Goal: Information Seeking & Learning: Learn about a topic

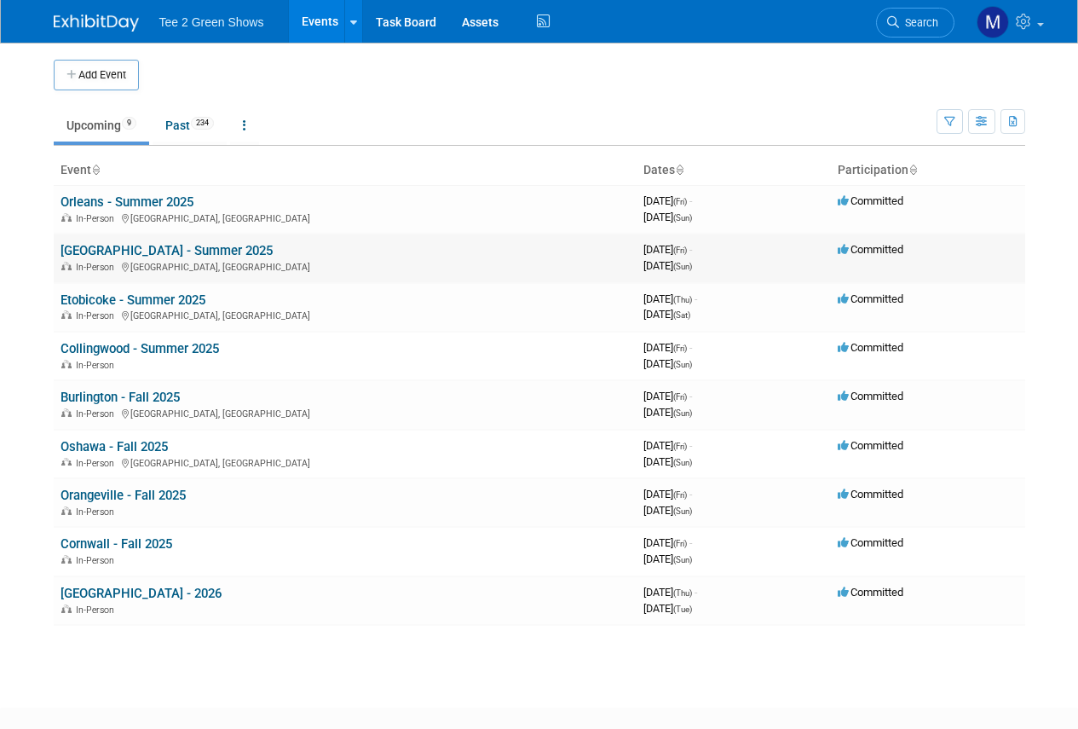
click at [295, 257] on td "Richmond Hill - Summer 2025 In-Person Richmond Hill, Canada" at bounding box center [345, 258] width 583 height 49
click at [176, 255] on link "[GEOGRAPHIC_DATA] - Summer 2025" at bounding box center [167, 250] width 212 height 15
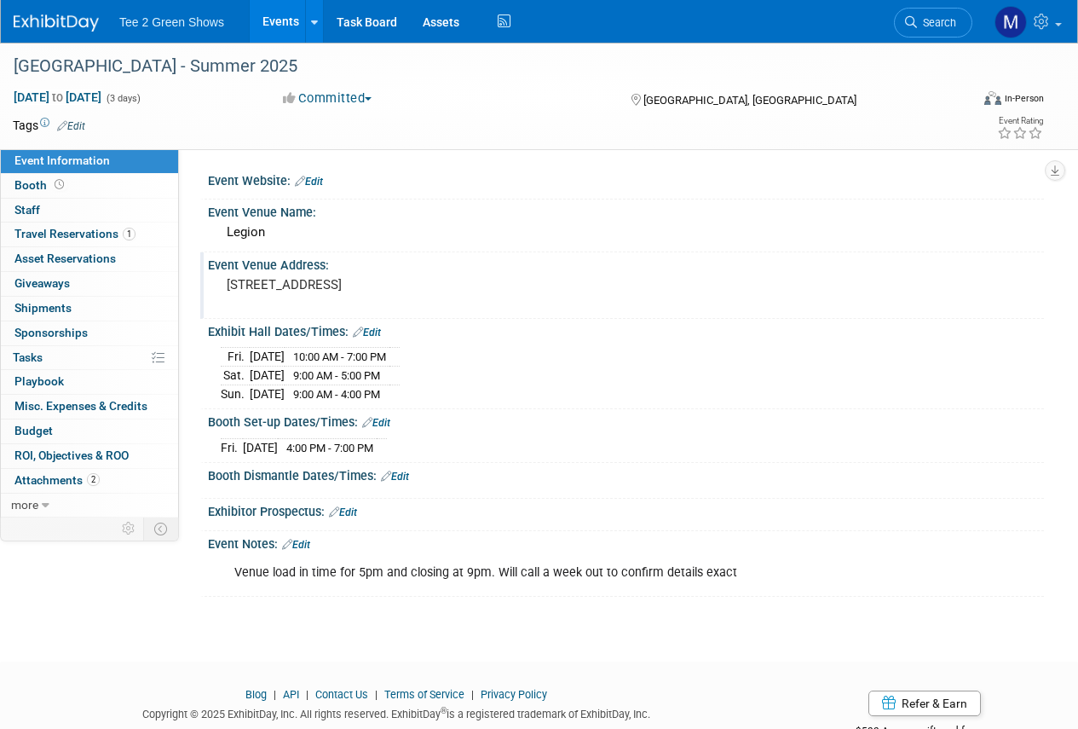
drag, startPoint x: 215, startPoint y: 278, endPoint x: 453, endPoint y: 300, distance: 239.7
click at [453, 300] on div "233 Centre St E, Richmond Hill, L4C 1A7" at bounding box center [382, 293] width 349 height 41
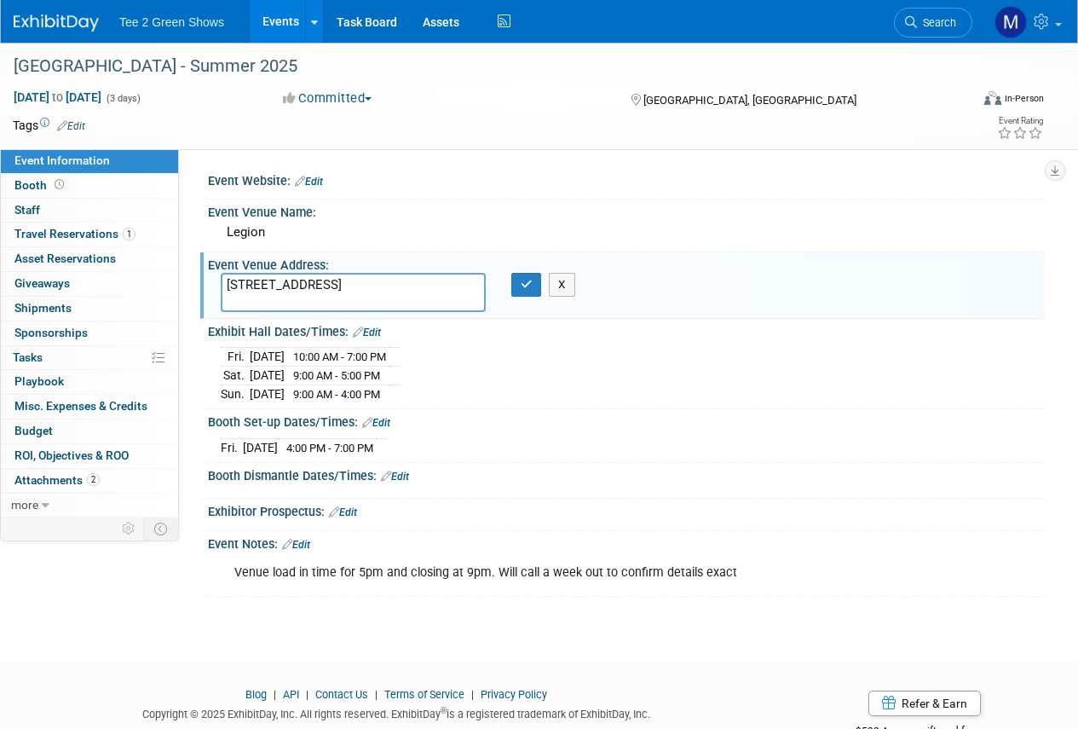
drag, startPoint x: 416, startPoint y: 281, endPoint x: 374, endPoint y: 673, distance: 394.3
click at [374, 673] on div at bounding box center [539, 676] width 1078 height 21
drag, startPoint x: 458, startPoint y: 276, endPoint x: 199, endPoint y: 263, distance: 258.6
click at [199, 263] on div "Event Website: Edit Event Venue Name: Legion Event Venue Address: 233 Centre St…" at bounding box center [611, 333] width 865 height 368
click at [524, 401] on div "Fri. Aug 22, 2025 10:00 AM - 7:00 PM Sat. Aug 23, 2025 9:00 AM - 5:00 PM Sun. A…" at bounding box center [626, 371] width 836 height 66
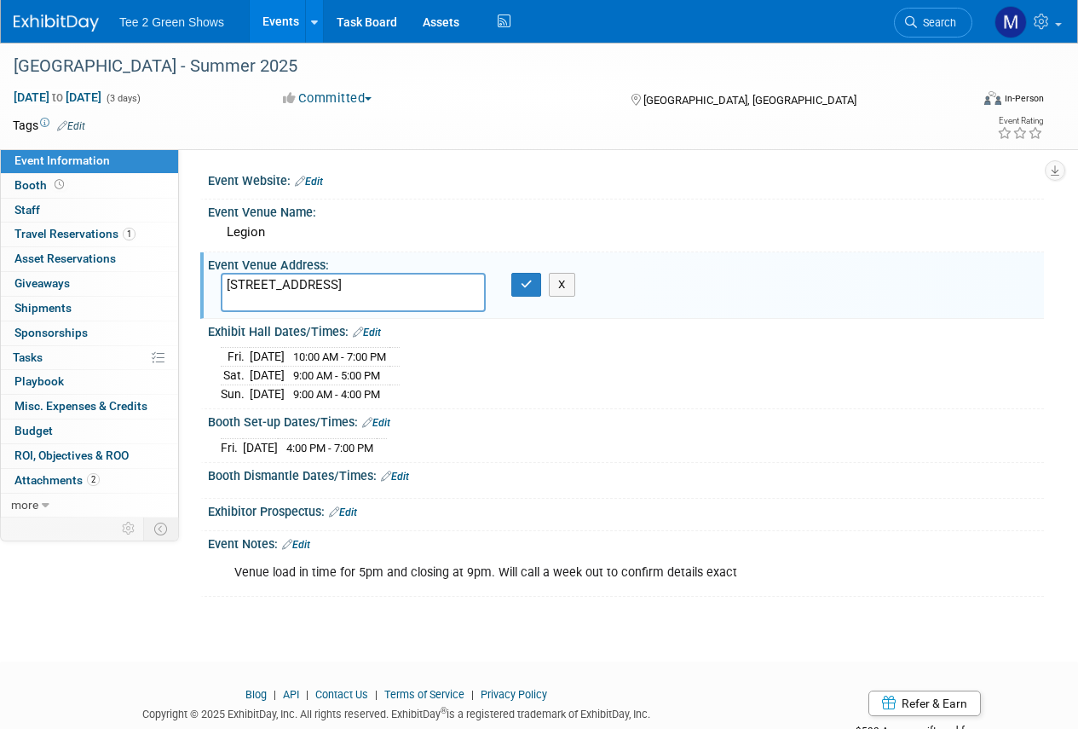
drag, startPoint x: 219, startPoint y: 350, endPoint x: 300, endPoint y: 366, distance: 82.4
click at [301, 365] on div "Fri. Aug 22, 2025 10:00 AM - 7:00 PM Sat. Aug 23, 2025 9:00 AM - 5:00 PM Sun. A…" at bounding box center [626, 371] width 836 height 66
drag, startPoint x: 424, startPoint y: 387, endPoint x: 234, endPoint y: 341, distance: 196.4
click at [234, 341] on div "Fri. Aug 22, 2025 10:00 AM - 7:00 PM Sat. Aug 23, 2025 9:00 AM - 5:00 PM Sun. A…" at bounding box center [626, 371] width 836 height 66
click at [648, 341] on div "Fri. Aug 22, 2025 10:00 AM - 7:00 PM Sat. Aug 23, 2025 9:00 AM - 5:00 PM Sun. A…" at bounding box center [626, 371] width 836 height 66
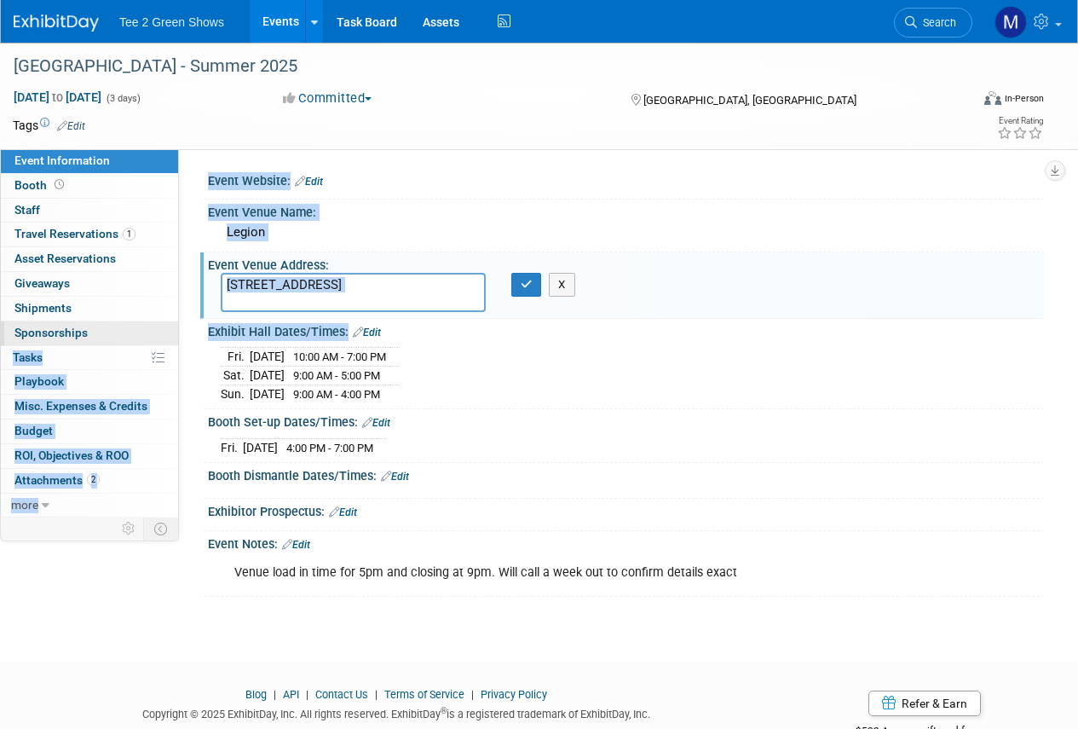
drag, startPoint x: 415, startPoint y: 395, endPoint x: 177, endPoint y: 340, distance: 244.0
click at [177, 340] on div "Event Information Event Info Booth Booth 0 Staff 0 Staff 1 Travel Reservations …" at bounding box center [539, 320] width 1078 height 554
click at [559, 388] on div "Fri. Aug 22, 2025 10:00 AM - 7:00 PM Sat. Aug 23, 2025 9:00 AM - 5:00 PM Sun. A…" at bounding box center [626, 373] width 811 height 60
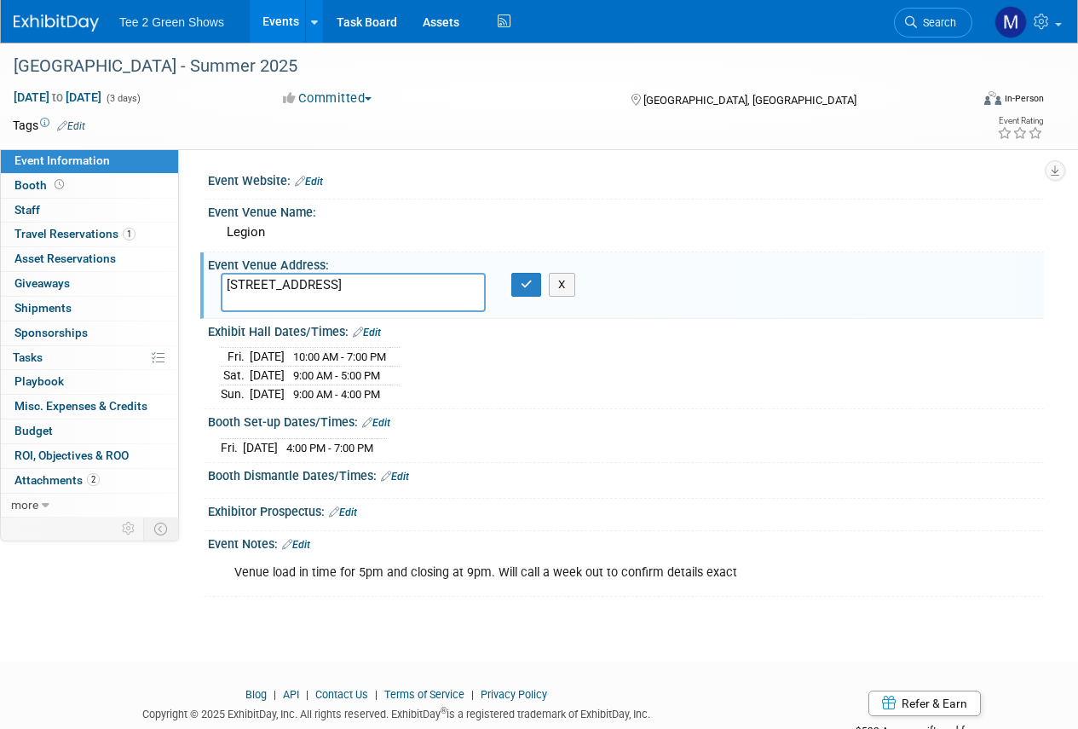
drag, startPoint x: 420, startPoint y: 395, endPoint x: 214, endPoint y: 366, distance: 208.2
click at [214, 366] on div "Fri. Aug 22, 2025 10:00 AM - 7:00 PM Sat. Aug 23, 2025 9:00 AM - 5:00 PM Sun. A…" at bounding box center [626, 371] width 836 height 66
copy div "Fri. Aug 22, 2025 10:00 AM - 7:00 PM Sat. Aug 23, 2025 9:00 AM - 5:00 PM Sun. A…"
click at [104, 162] on span "Event Information" at bounding box center [61, 160] width 95 height 14
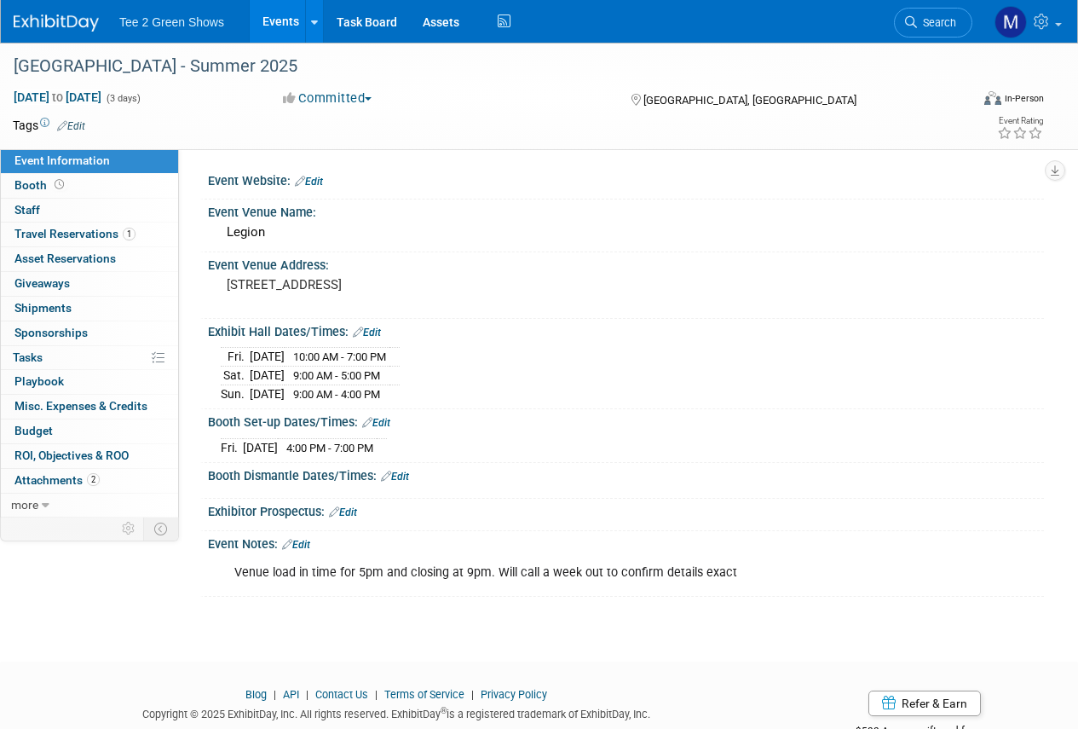
click at [271, 8] on link "Events" at bounding box center [281, 21] width 62 height 43
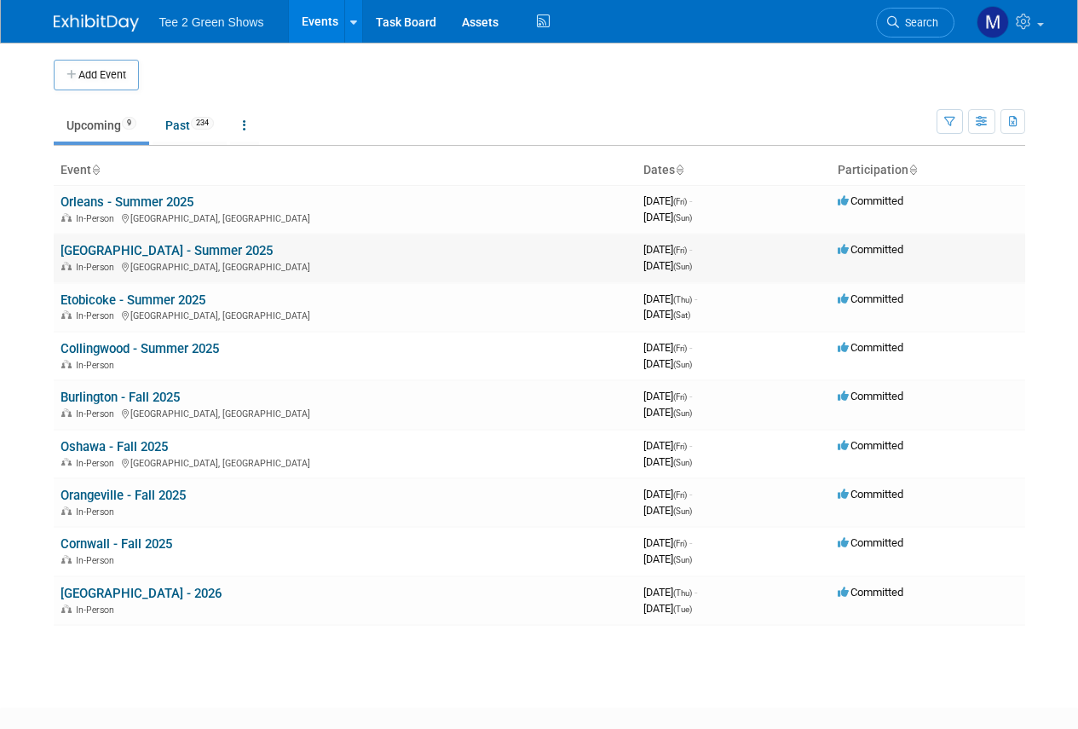
click at [90, 251] on link "[GEOGRAPHIC_DATA] - Summer 2025" at bounding box center [167, 250] width 212 height 15
